Goal: Check status: Check status

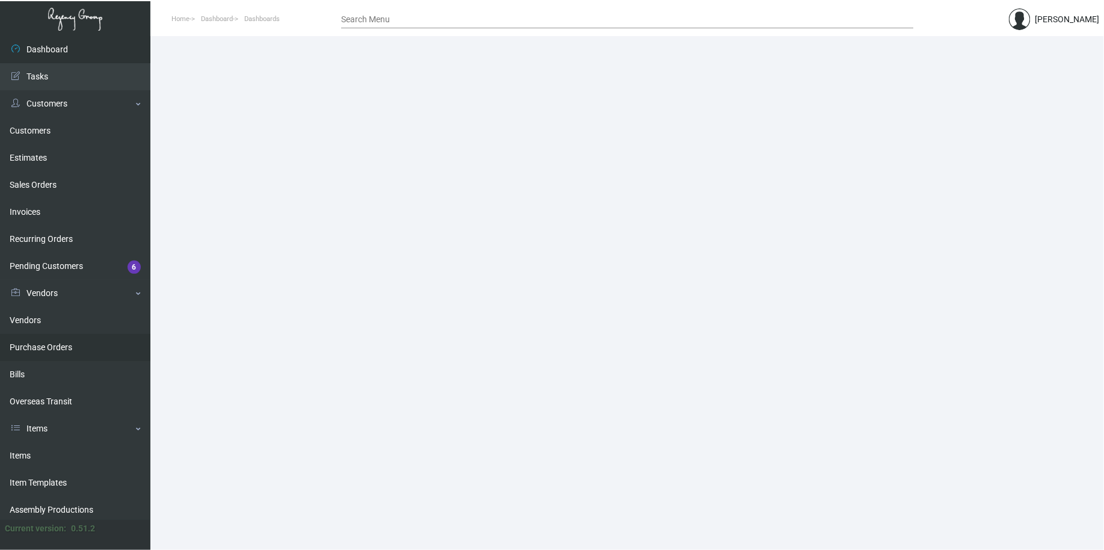
click at [90, 344] on link "Purchase Orders" at bounding box center [75, 347] width 150 height 27
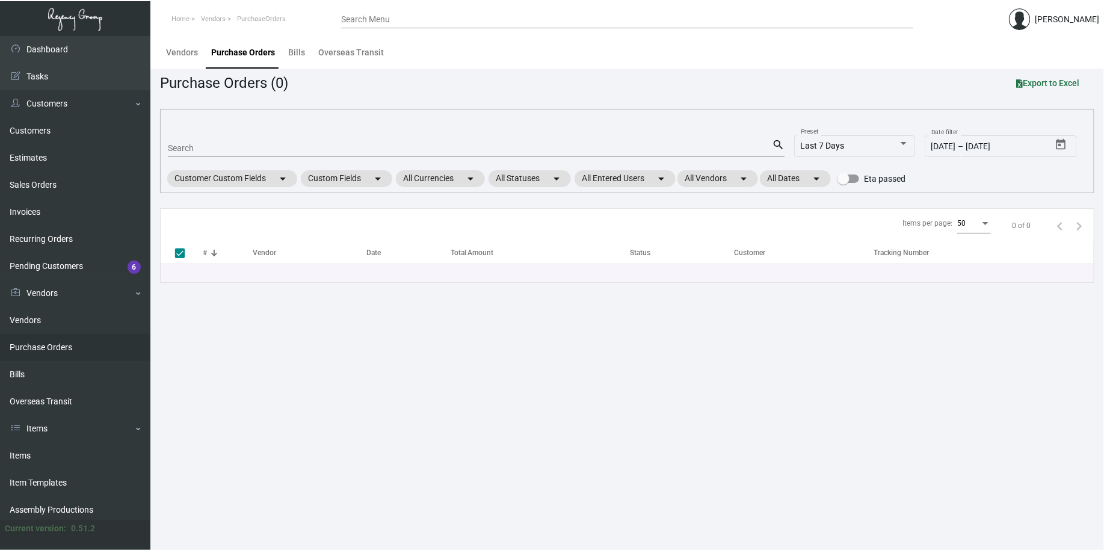
click at [325, 156] on div "Search" at bounding box center [470, 147] width 604 height 19
click at [322, 152] on input "Search" at bounding box center [470, 149] width 604 height 10
paste input "106695"
type input "106695"
checkbox input "false"
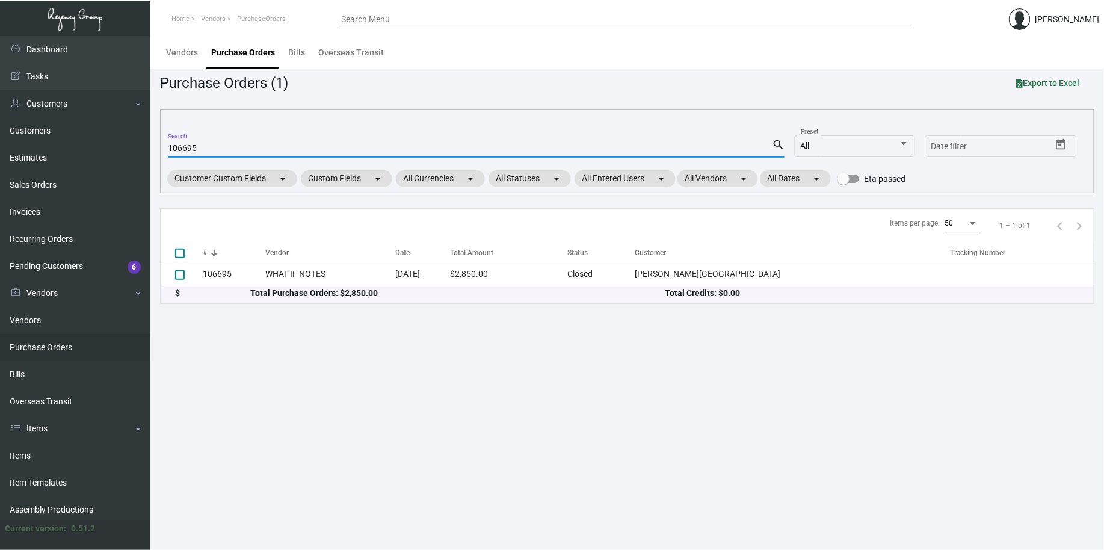
type input "106695"
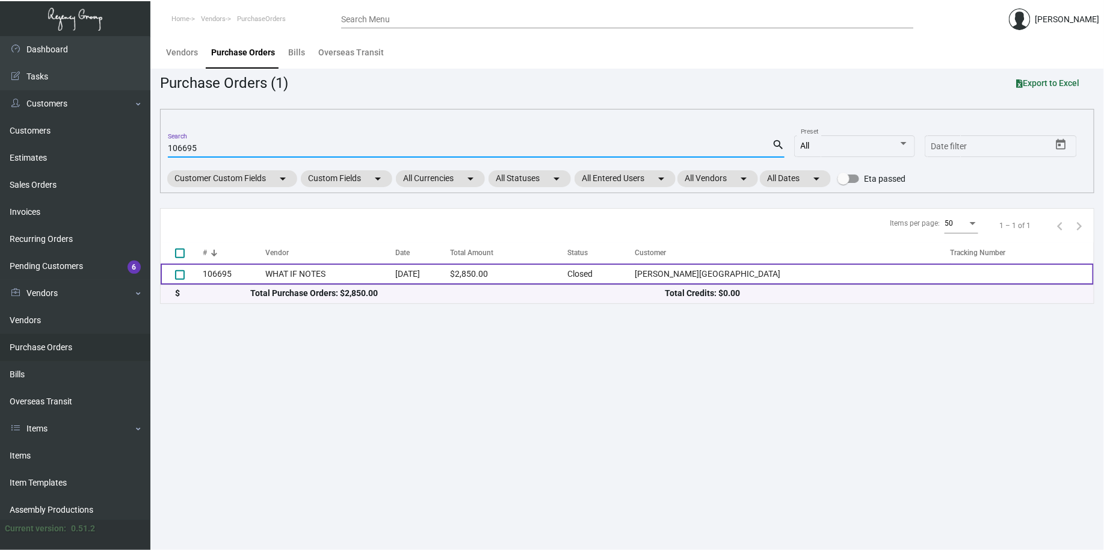
click at [265, 274] on td "106695" at bounding box center [234, 274] width 63 height 21
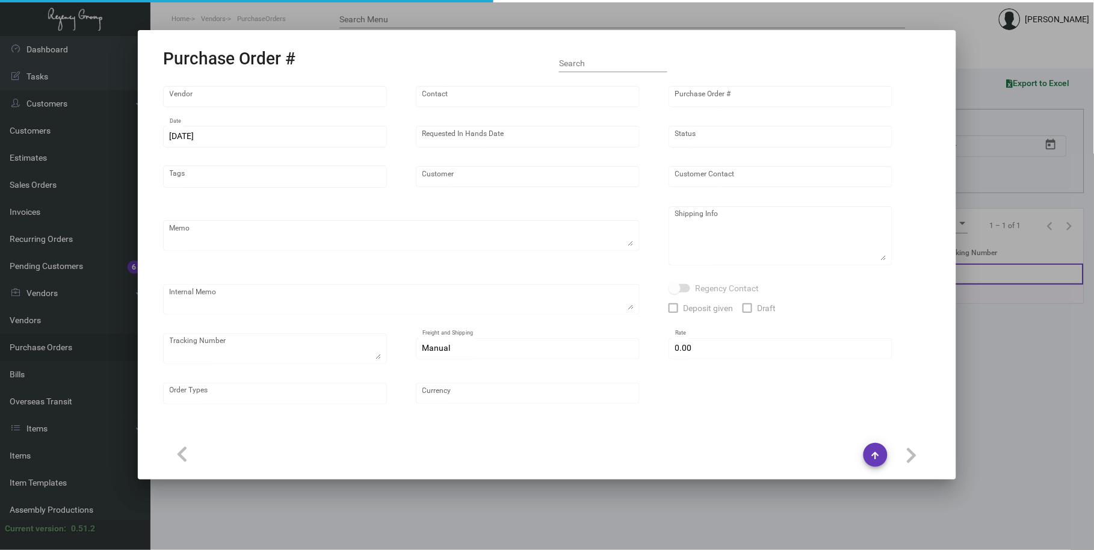
type input "WHAT IF NOTES"
type input "MISSING INFO MISSING INFO"
type input "106695"
type input "[DATE]"
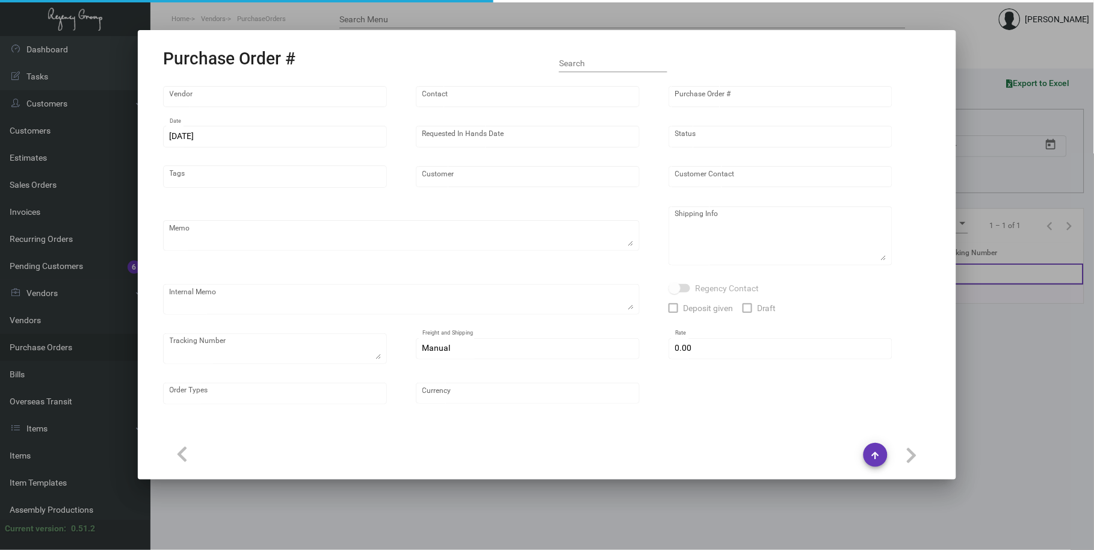
type input "[PERSON_NAME][GEOGRAPHIC_DATA]"
type input "[PERSON_NAME]"
type textarea "Reorder - Purchase Order #90793 / Please reach out to SH for UPS labels."
type textarea "[PERSON_NAME][GEOGRAPHIC_DATA] - [PERSON_NAME] [STREET_ADDRESS][US_STATE]"
type textarea "8/8 - Requested ESD. 8/9 - "No fishing date yet. Waiting for paper." 8/13 - Req…"
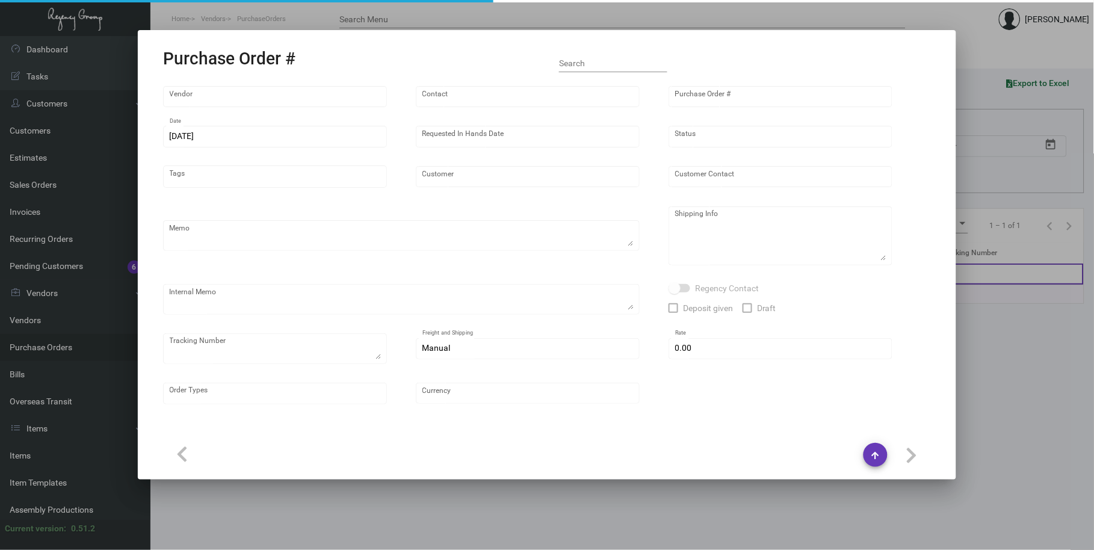
type input "$ 0.00"
type input "United States Dollar $"
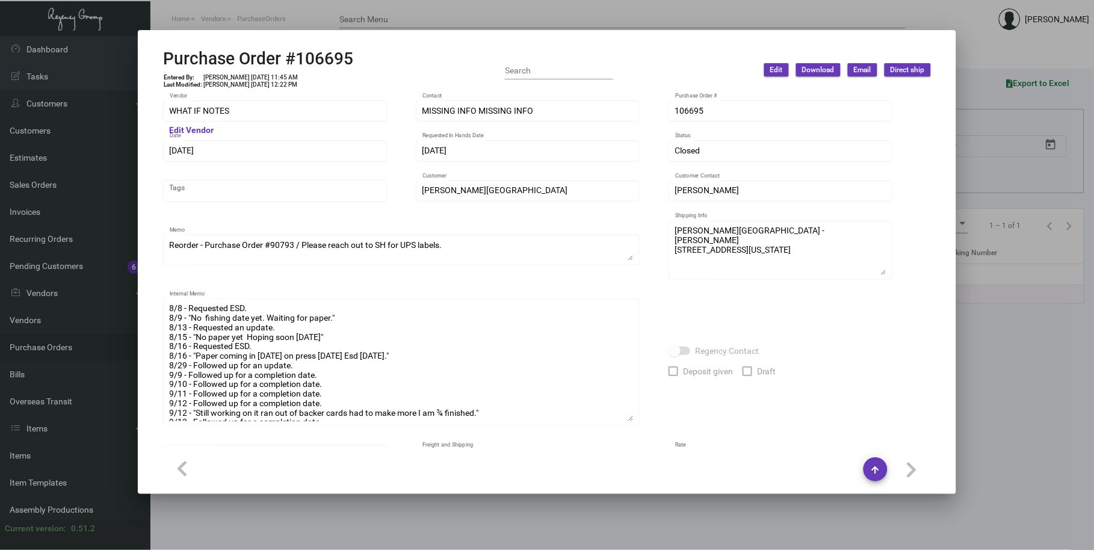
click at [644, 420] on div "WHAT IF NOTES Vendor Edit Vendor MISSING INFO MISSING INFO Contact 106695 Purch…" at bounding box center [547, 314] width 768 height 431
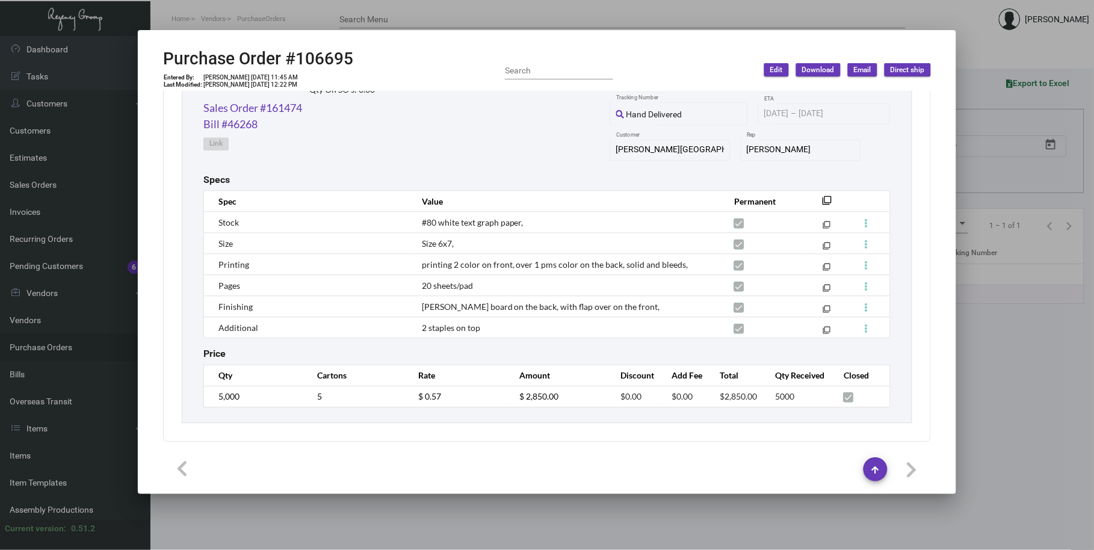
scroll to position [510, 0]
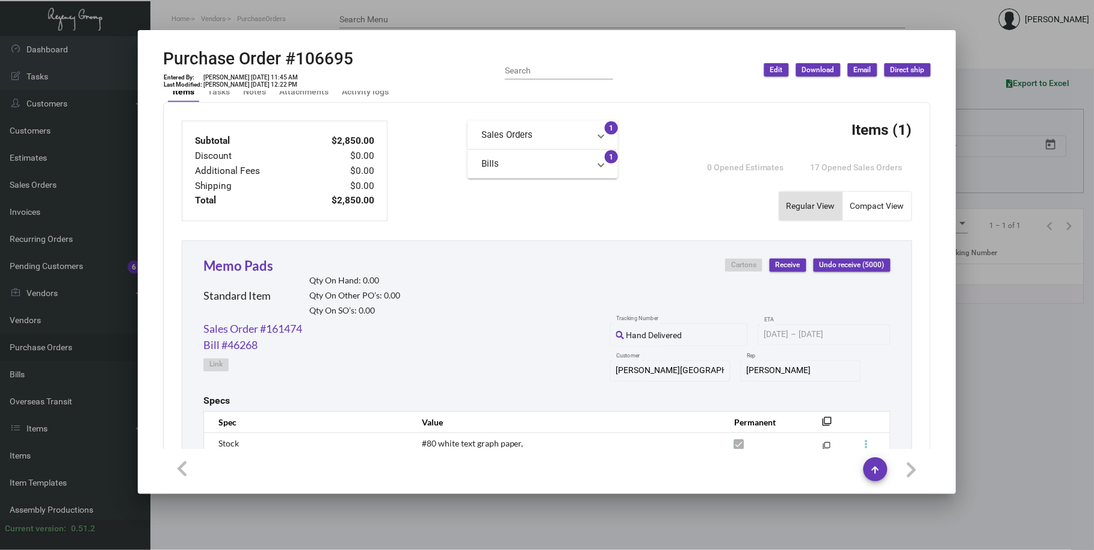
click at [283, 267] on div "Memo Pads Standard Item Qty On Hand: 0.00 Qty On Other PO’s: 0.00 Qty On SO’s: …" at bounding box center [301, 288] width 197 height 64
click at [261, 267] on link "Memo Pads" at bounding box center [238, 266] width 70 height 16
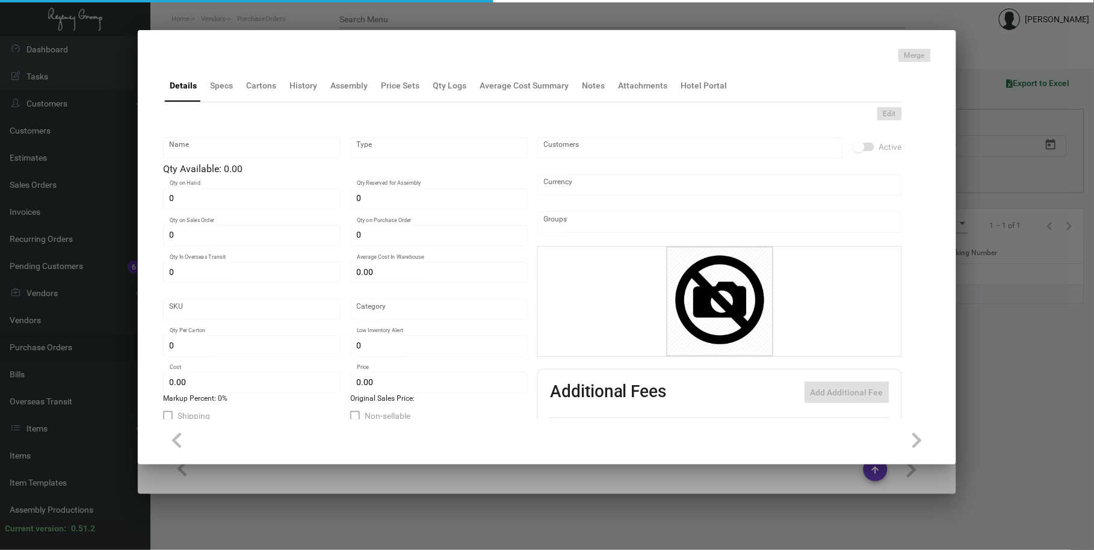
type input "Memo Pads"
type input "Standard Item"
type input "$ 0.00"
type input "955-Notepad-67"
type input "Standard"
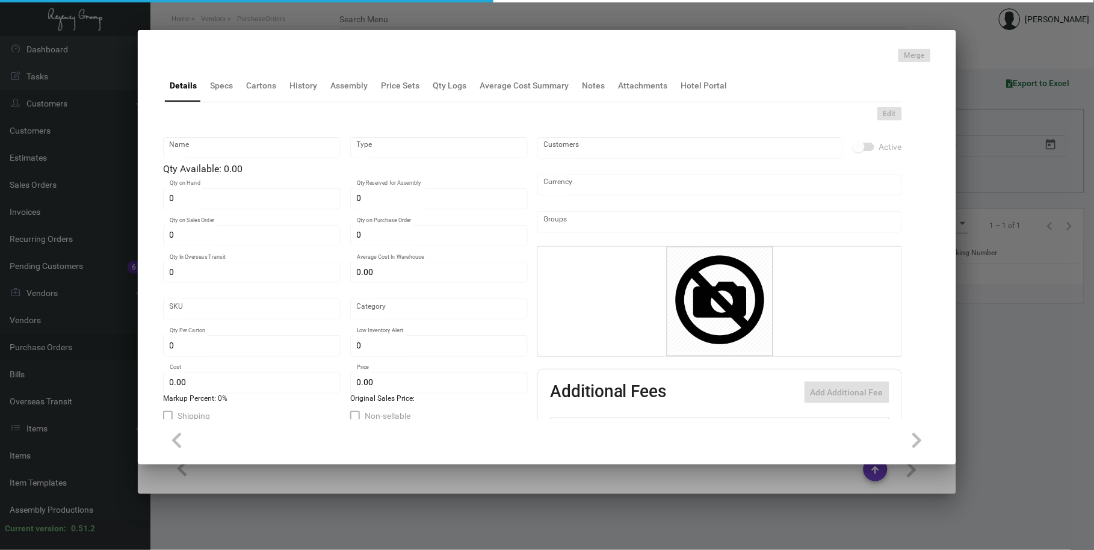
type input "$ 0.57"
type input "$ 1.03"
checkbox input "true"
type input "United States Dollar $"
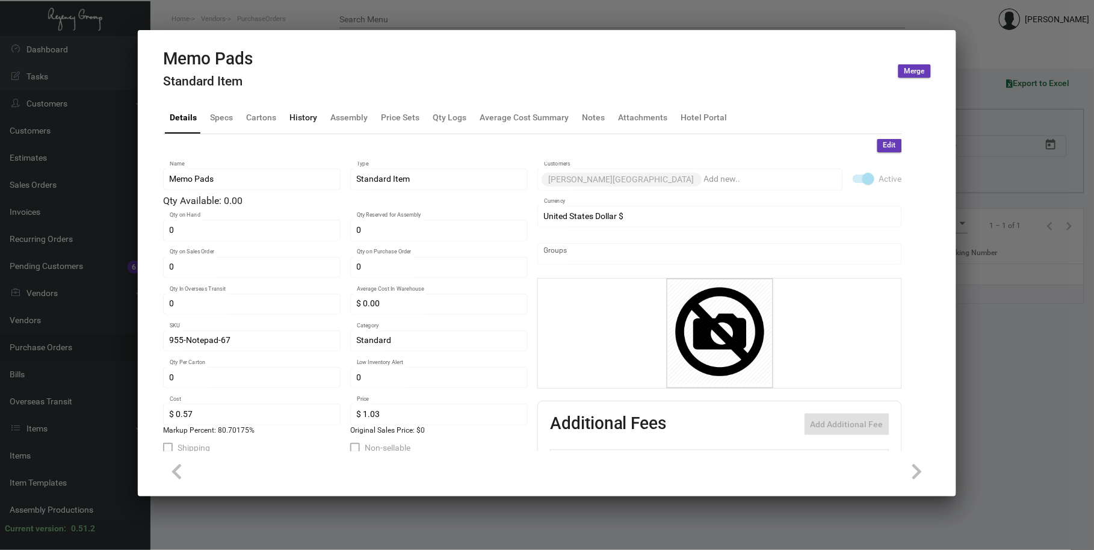
click at [304, 115] on div "History" at bounding box center [303, 117] width 28 height 13
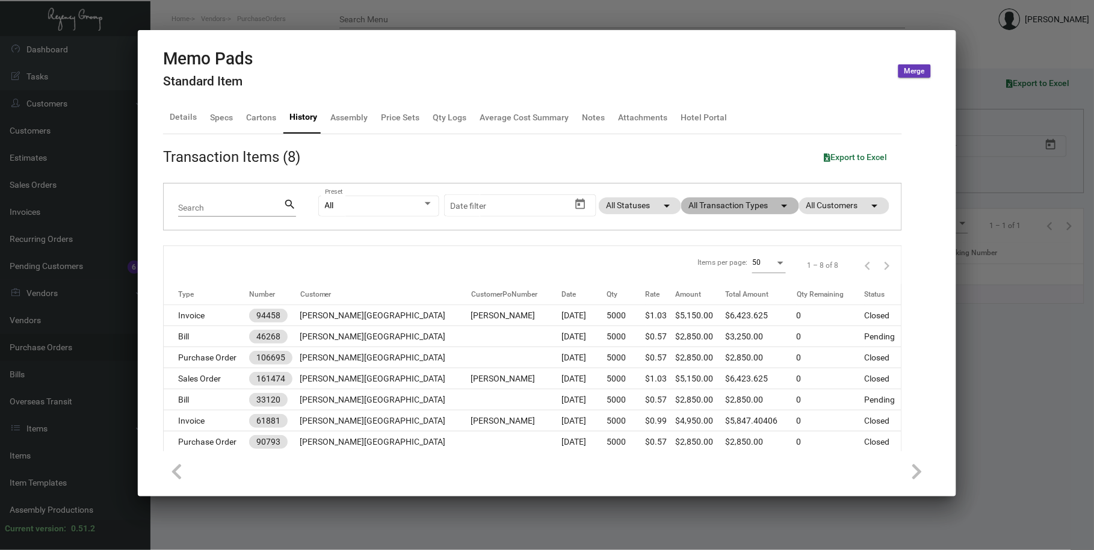
click at [758, 206] on mat-chip "All Transaction Types arrow_drop_down" at bounding box center [740, 205] width 118 height 17
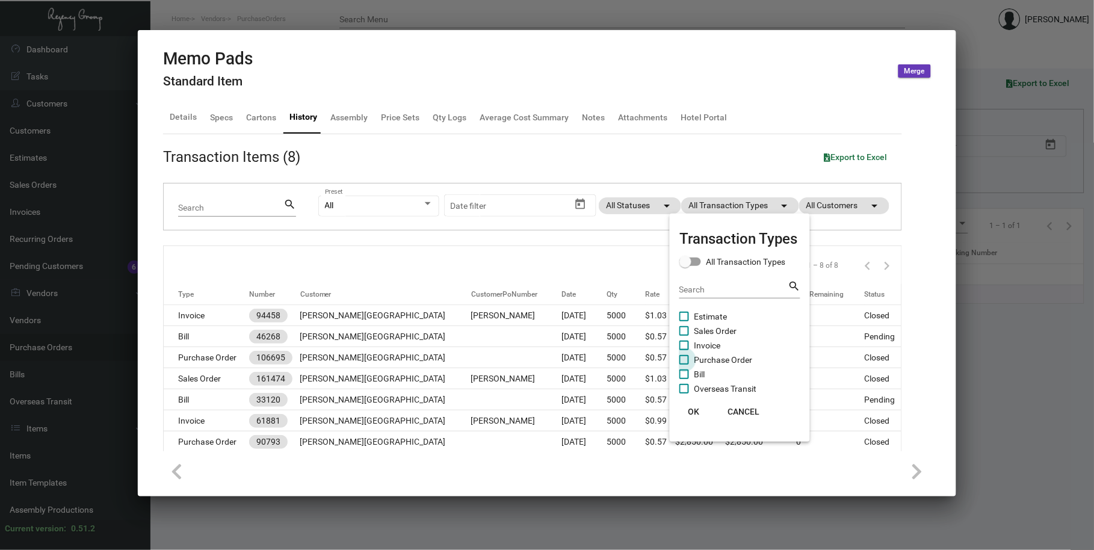
click at [728, 363] on span "Purchase Order" at bounding box center [723, 360] width 58 height 14
click at [684, 365] on input "Purchase Order" at bounding box center [683, 365] width 1 height 1
checkbox input "true"
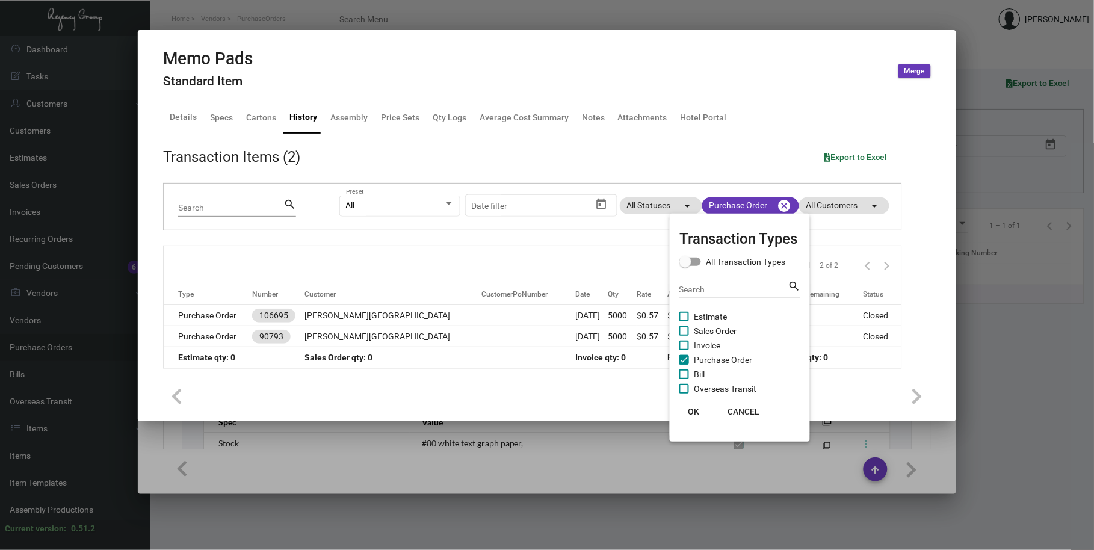
click at [707, 407] on button "OK" at bounding box center [693, 412] width 39 height 22
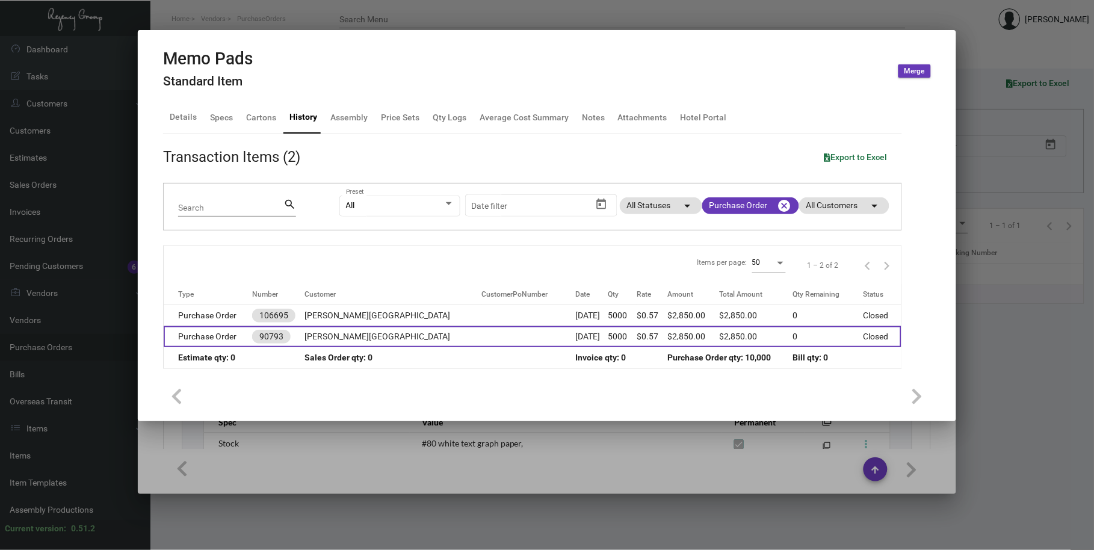
click at [637, 337] on td "$0.57" at bounding box center [652, 336] width 31 height 21
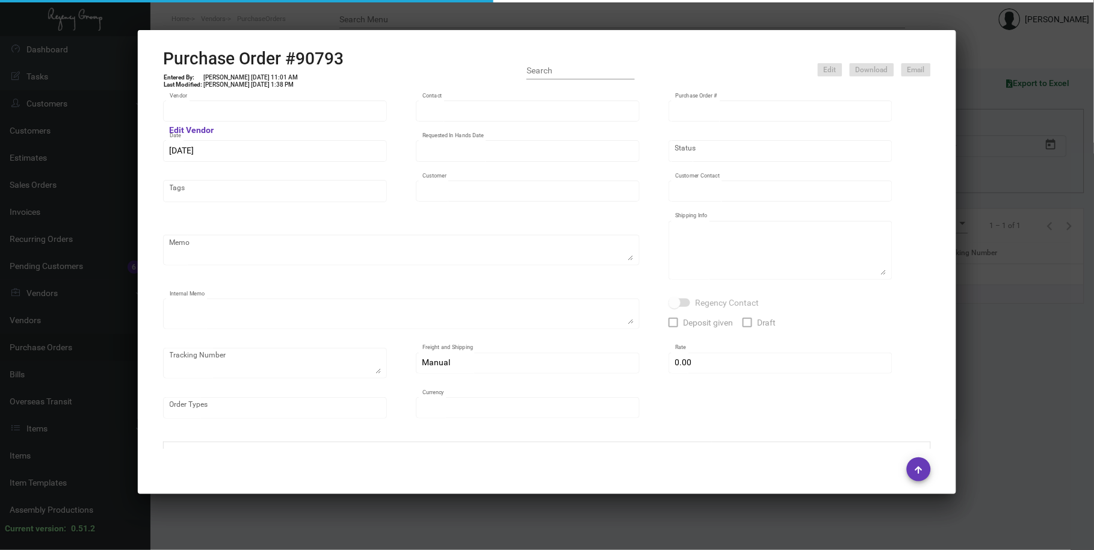
type input "WHAT IF NOTES"
type input "MISSING INFO MISSING INFO"
type input "90793"
type input "[DATE]"
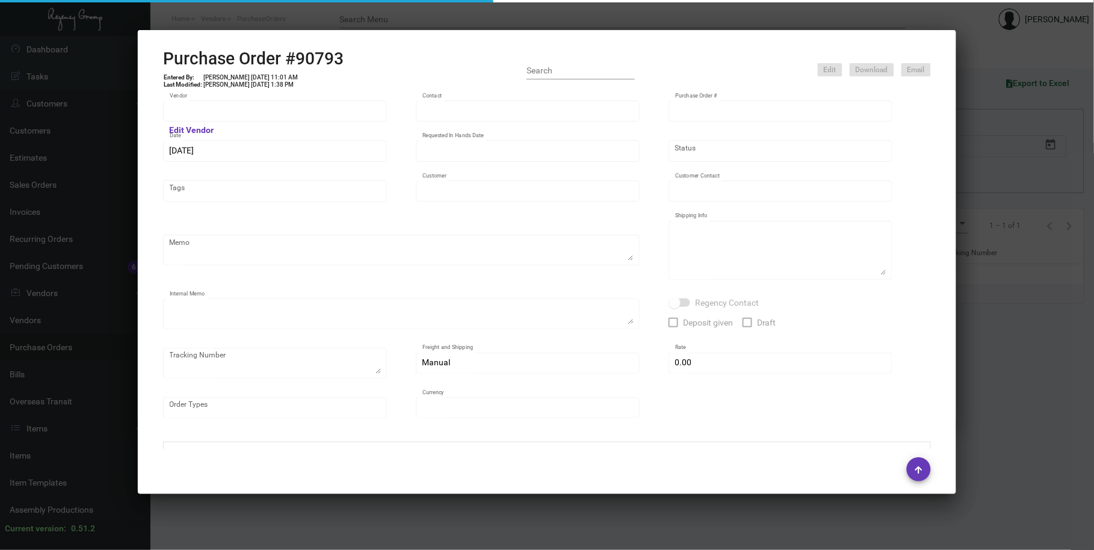
type input "[PERSON_NAME][GEOGRAPHIC_DATA]"
type input "Secondary Billing"
type textarea "[PERSON_NAME] Hotel shipping attn: [PERSON_NAME] General manager [STREET_ADDRES…"
type textarea "3/10, 1 pallet with 3200 picked up, Fast Freight/CSA $415-111675"
type input "$ 0.00"
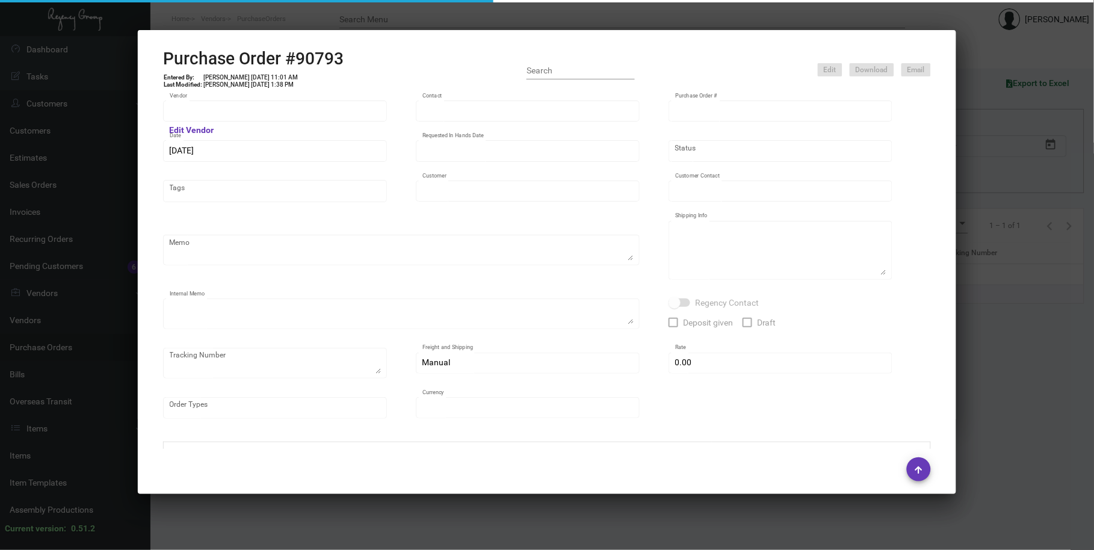
type input "United States Dollar $"
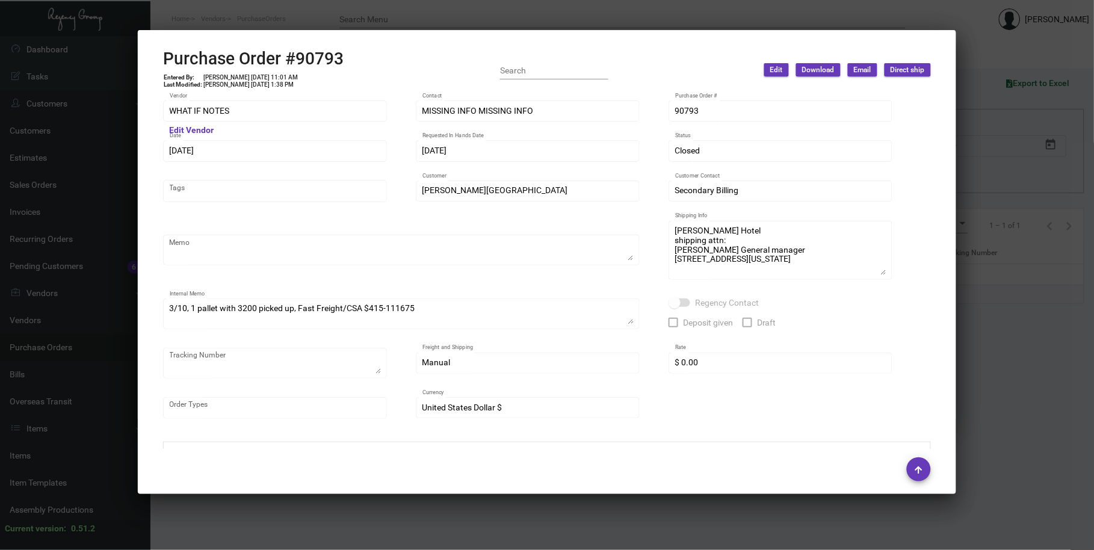
click at [970, 289] on div at bounding box center [547, 275] width 1094 height 550
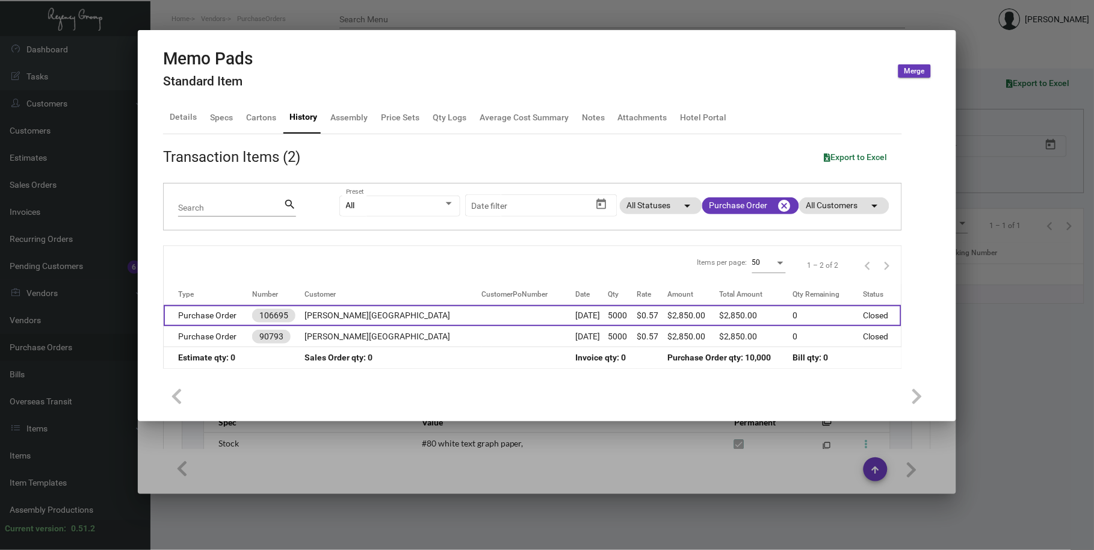
click at [371, 316] on td "[PERSON_NAME][GEOGRAPHIC_DATA]" at bounding box center [393, 315] width 177 height 21
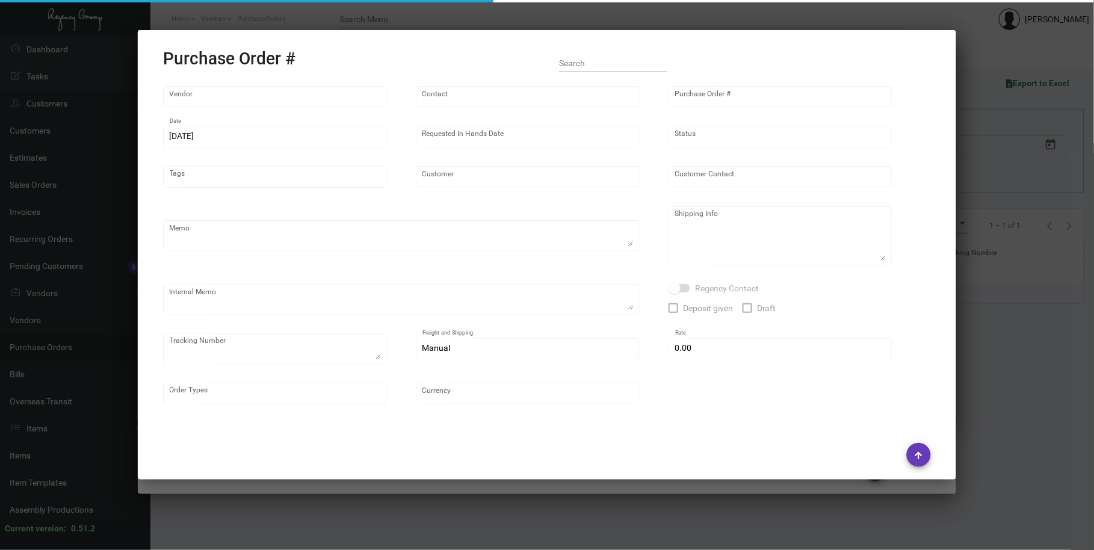
type input "WHAT IF NOTES"
type input "MISSING INFO MISSING INFO"
type input "106695"
type input "[DATE]"
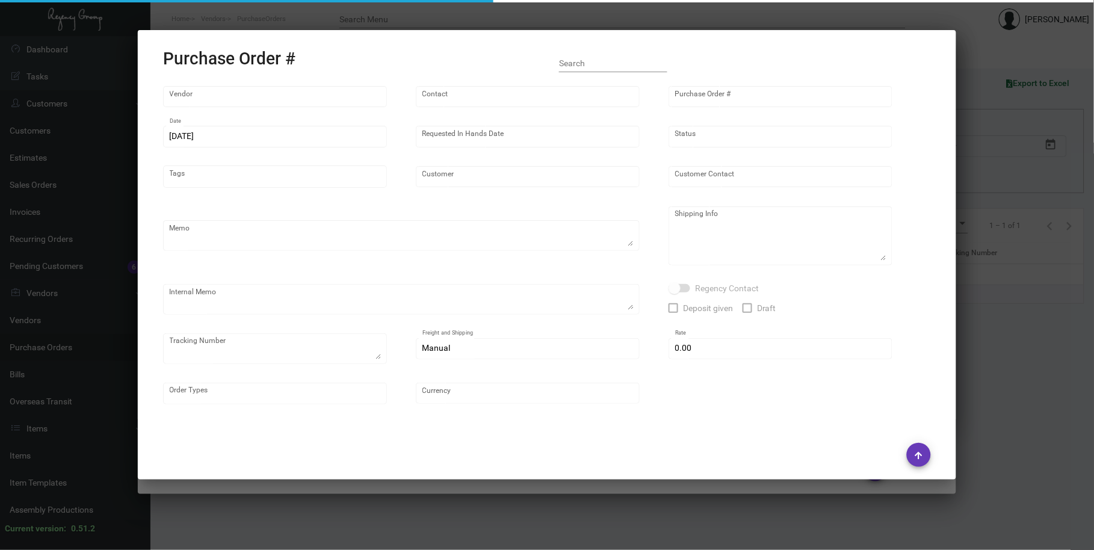
type input "[PERSON_NAME][GEOGRAPHIC_DATA]"
type input "[PERSON_NAME]"
type textarea "Reorder - Purchase Order #90793 / Please reach out to SH for UPS labels."
type textarea "[PERSON_NAME][GEOGRAPHIC_DATA] - [PERSON_NAME] [STREET_ADDRESS][US_STATE]"
type textarea "8/8 - Requested ESD. 8/9 - "No fishing date yet. Waiting for paper." 8/13 - Req…"
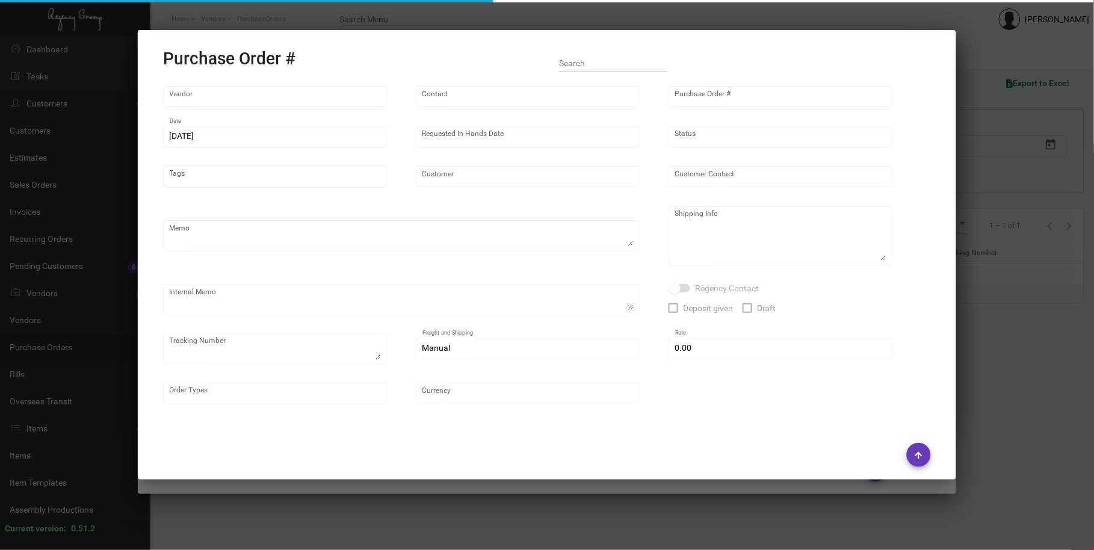
type input "$ 0.00"
type input "United States Dollar $"
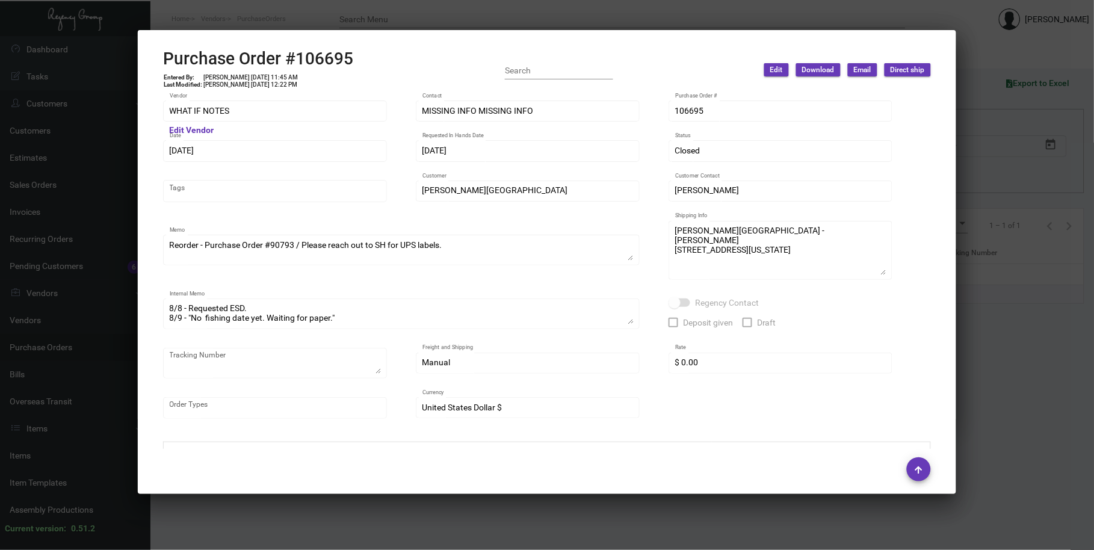
click at [979, 267] on div at bounding box center [547, 275] width 1094 height 550
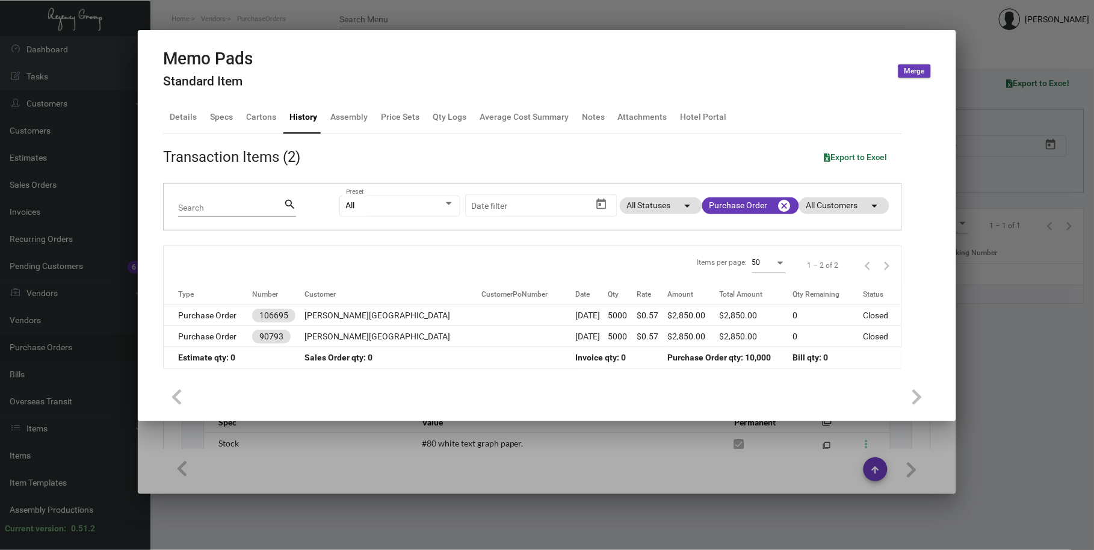
click at [151, 211] on mat-tab-group "Details Specs Cartons History Assembly Price Sets Qty Logs Average Cost Summary…" at bounding box center [533, 235] width 768 height 282
click at [418, 58] on div "Memo Pads Standard Item Merge" at bounding box center [547, 71] width 768 height 45
